Goal: Find contact information: Find contact information

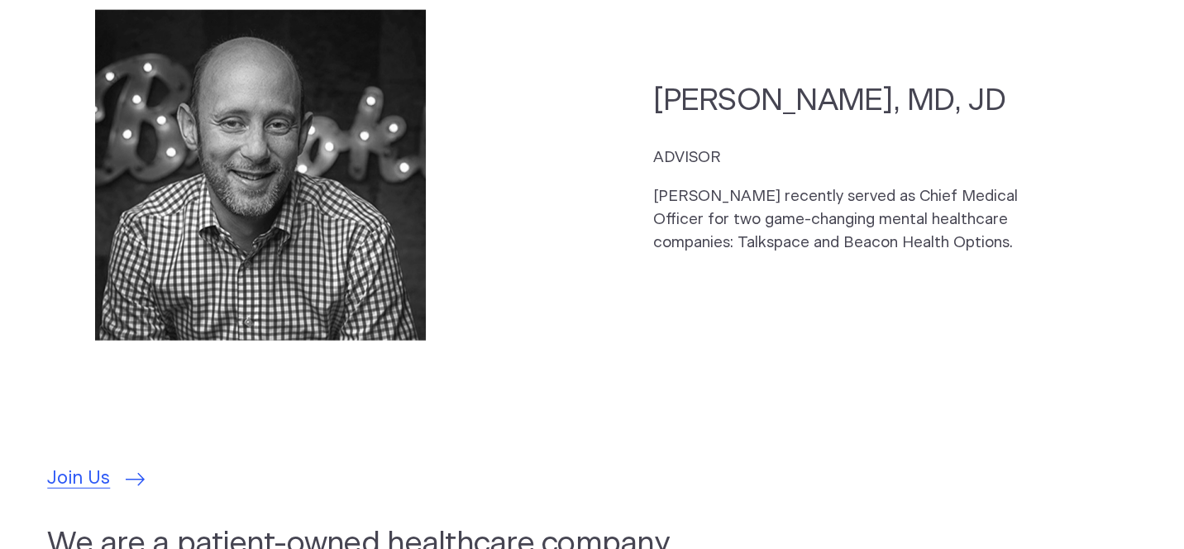
scroll to position [4712, 0]
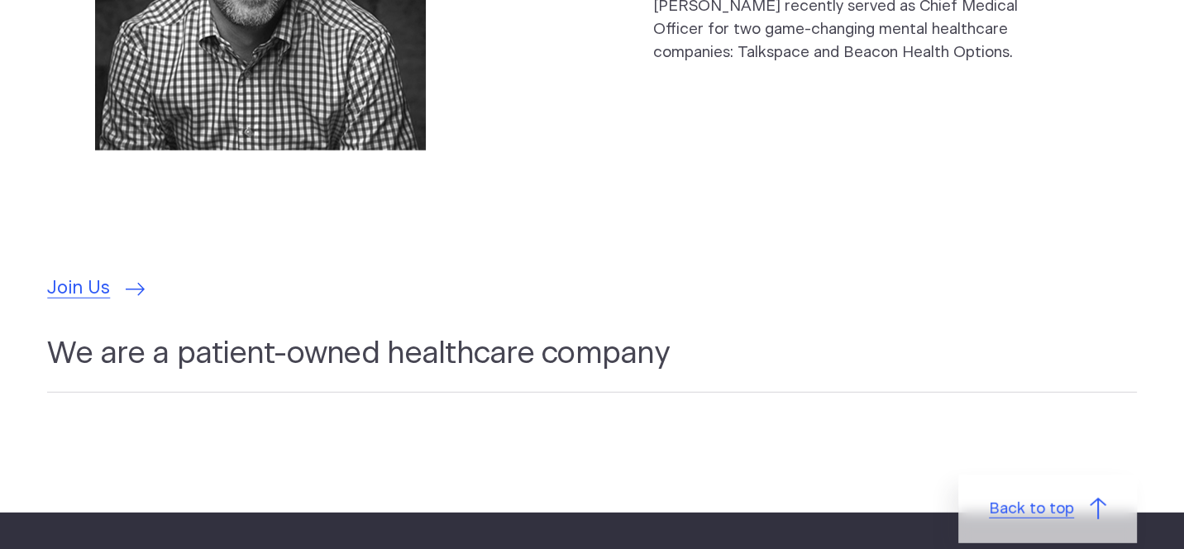
click at [1060, 498] on span "Back to top" at bounding box center [1031, 509] width 85 height 23
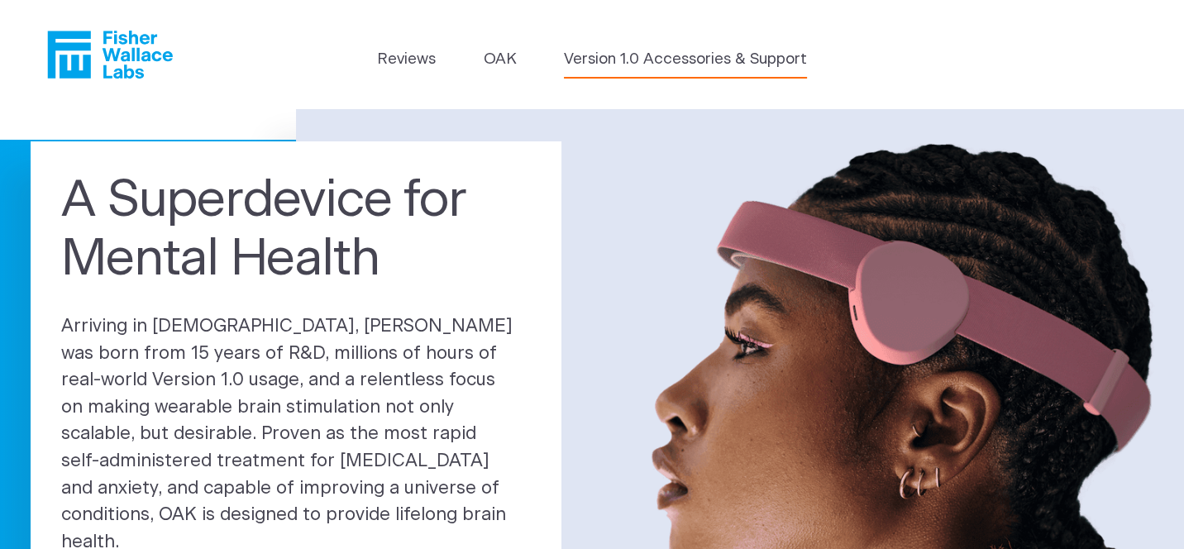
click at [693, 61] on link "Version 1.0 Accessories & Support" at bounding box center [685, 59] width 243 height 23
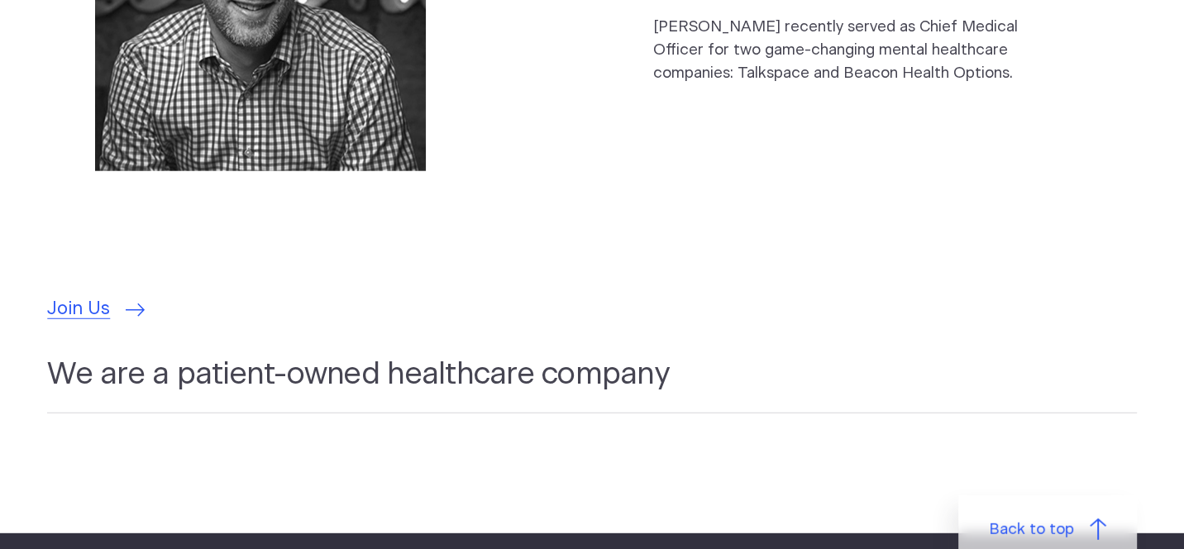
scroll to position [4712, 0]
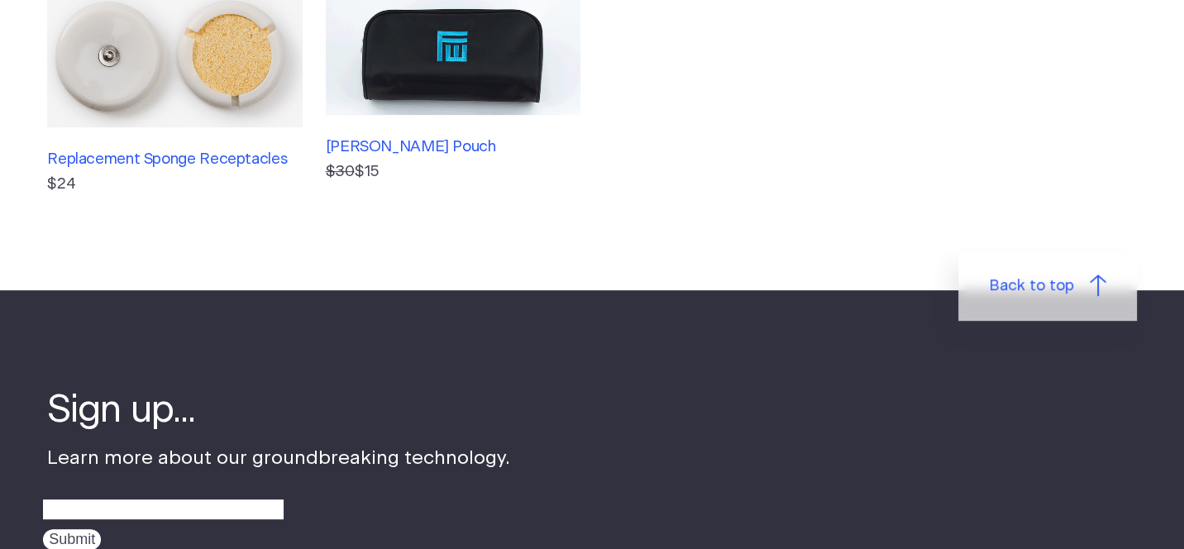
scroll to position [992, 0]
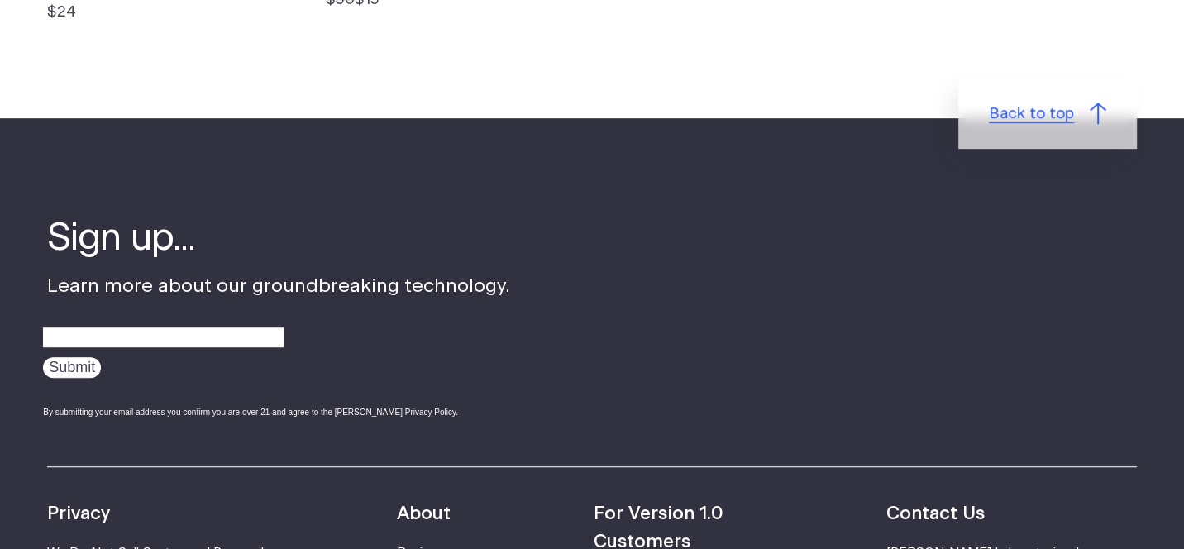
click at [1033, 115] on span "Back to top" at bounding box center [1031, 114] width 85 height 23
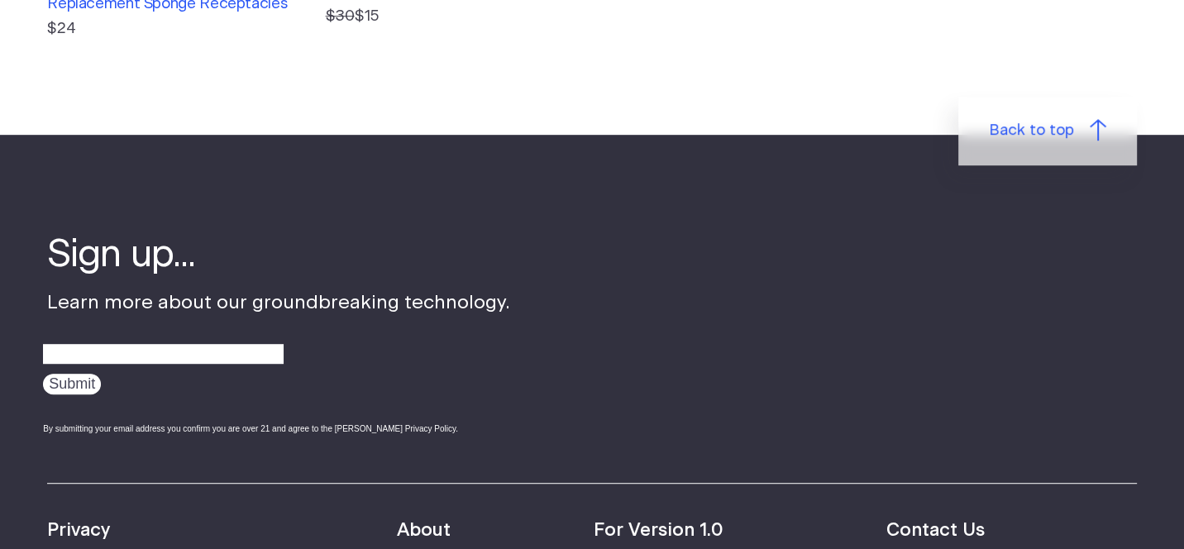
scroll to position [992, 0]
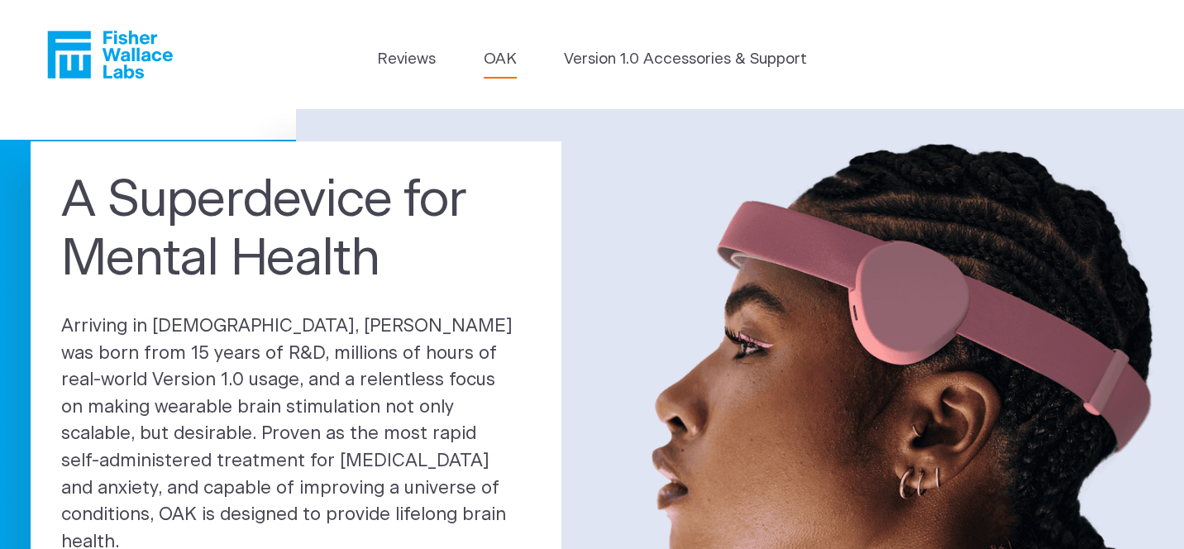
click at [504, 50] on link "OAK" at bounding box center [500, 59] width 33 height 23
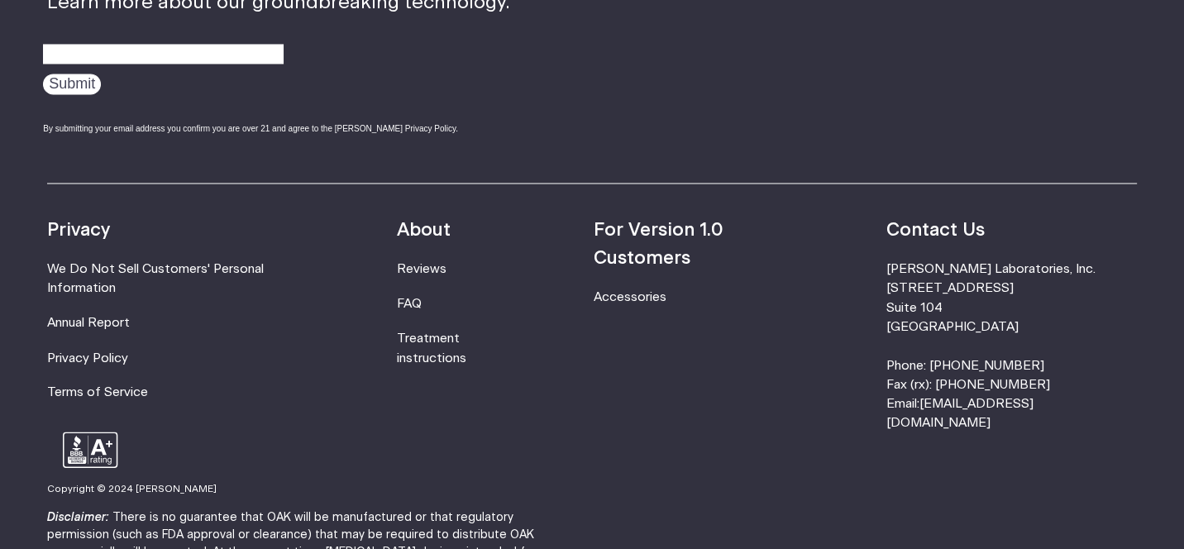
scroll to position [3051, 0]
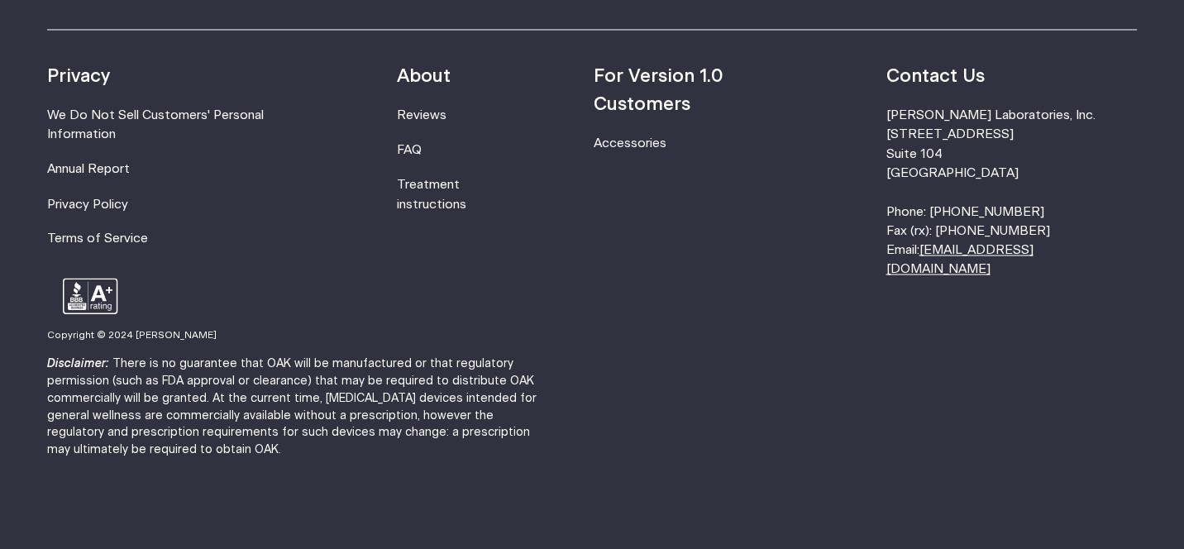
click at [1033, 251] on link "[EMAIL_ADDRESS][DOMAIN_NAME]" at bounding box center [958, 258] width 147 height 31
